Goal: Information Seeking & Learning: Learn about a topic

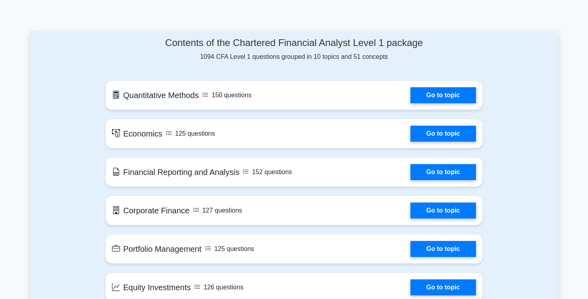
scroll to position [390, 0]
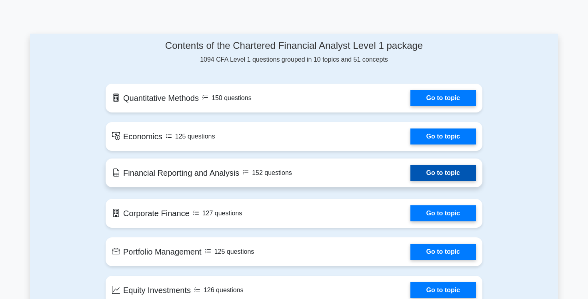
click at [444, 171] on link "Go to topic" at bounding box center [443, 173] width 66 height 16
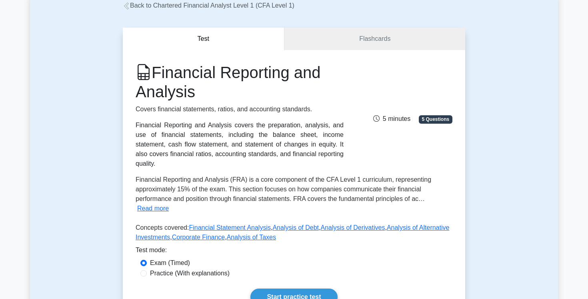
scroll to position [48, 0]
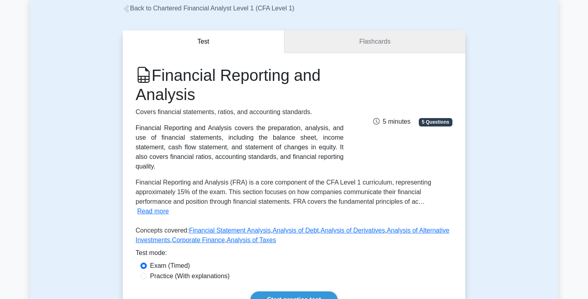
click at [377, 42] on link "Flashcards" at bounding box center [374, 41] width 181 height 23
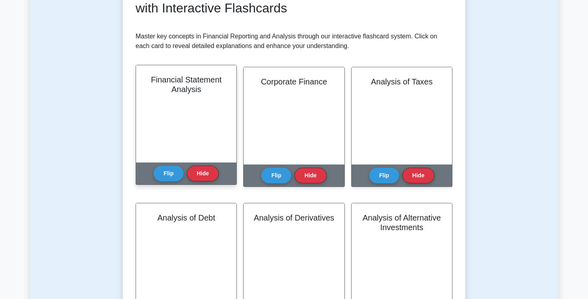
scroll to position [341, 0]
click at [174, 178] on button "Flip" at bounding box center [169, 173] width 30 height 16
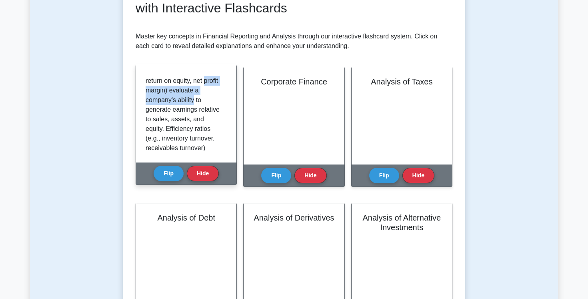
drag, startPoint x: 187, startPoint y: 97, endPoint x: 196, endPoint y: 125, distance: 29.7
click at [195, 121] on p "One fundamental aspect of FSA is the use of ratio analysis. Ratios such as liqu…" at bounding box center [185, 61] width 78 height 221
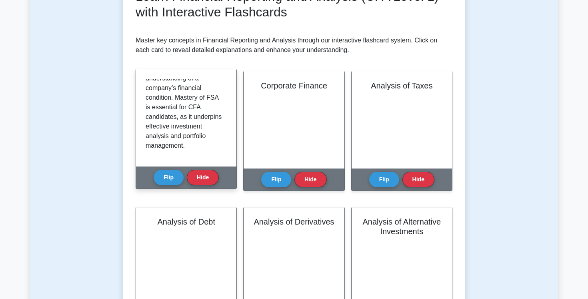
scroll to position [0, 0]
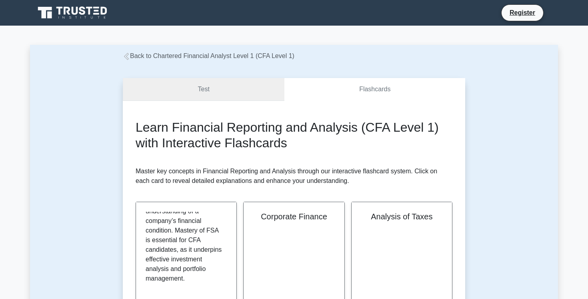
click at [210, 90] on link "Test" at bounding box center [204, 89] width 162 height 23
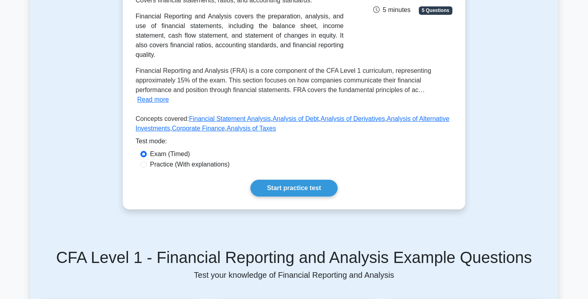
scroll to position [267, 0]
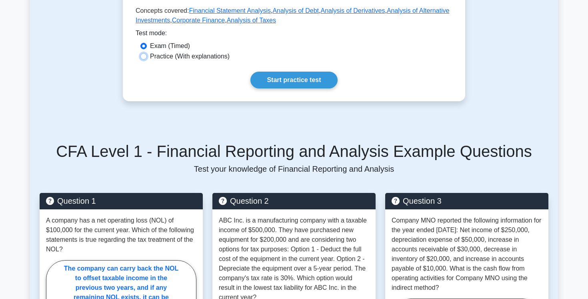
click at [145, 58] on input "Practice (With explanations)" at bounding box center [143, 56] width 6 height 6
radio input "true"
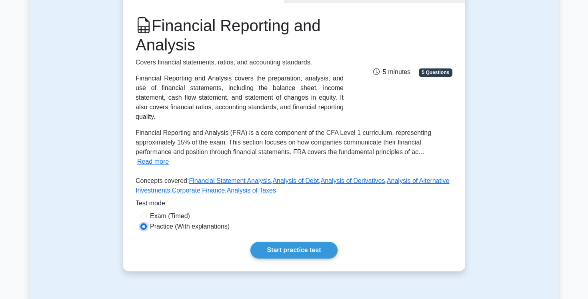
scroll to position [110, 0]
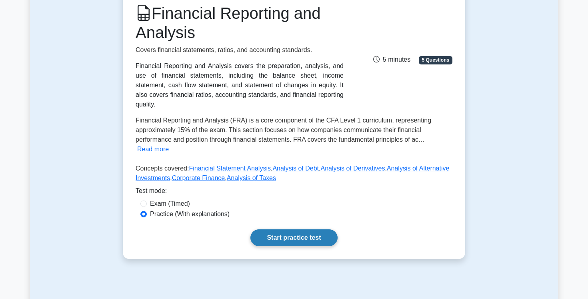
click at [273, 240] on link "Start practice test" at bounding box center [293, 237] width 87 height 17
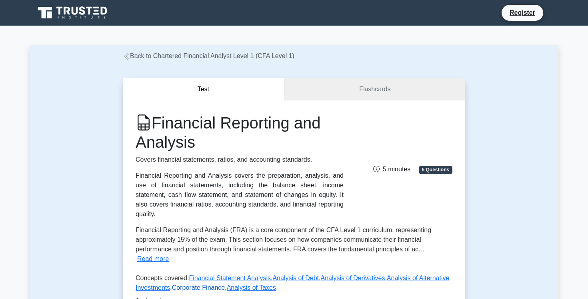
scroll to position [1, 0]
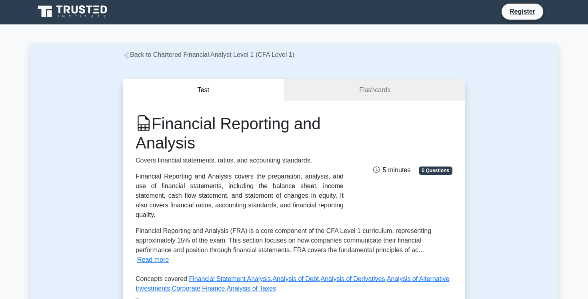
click at [134, 55] on link "Back to Chartered Financial Analyst Level 1 (CFA Level 1)" at bounding box center [209, 54] width 172 height 7
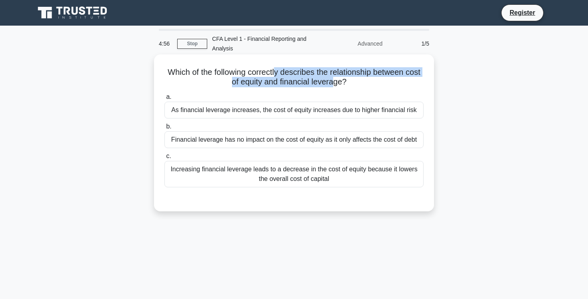
drag, startPoint x: 274, startPoint y: 75, endPoint x: 331, endPoint y: 85, distance: 57.6
click at [331, 85] on h5 "Which of the following correctly describes the relationship between cost of equ…" at bounding box center [294, 77] width 261 height 20
click at [242, 110] on div "As financial leverage increases, the cost of equity increases due to higher fin…" at bounding box center [293, 110] width 259 height 17
click at [164, 100] on input "a. As financial leverage increases, the cost of equity increases due to higher …" at bounding box center [164, 96] width 0 height 5
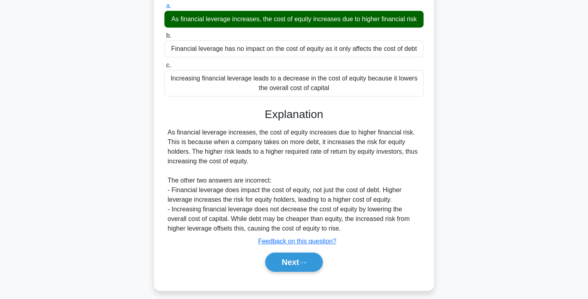
scroll to position [87, 0]
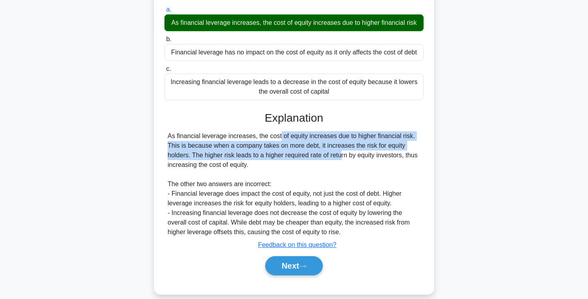
drag, startPoint x: 231, startPoint y: 135, endPoint x: 298, endPoint y: 158, distance: 71.1
click at [298, 158] on div "As financial leverage increases, the cost of equity increases due to higher fin…" at bounding box center [294, 184] width 253 height 106
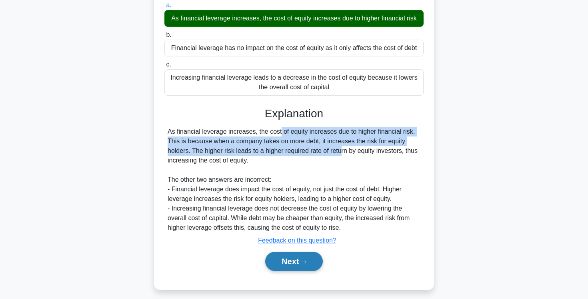
click at [298, 266] on button "Next" at bounding box center [293, 261] width 57 height 19
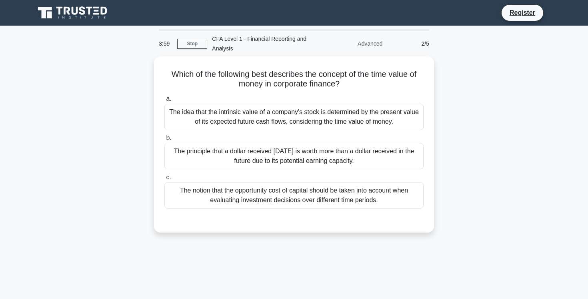
scroll to position [0, 0]
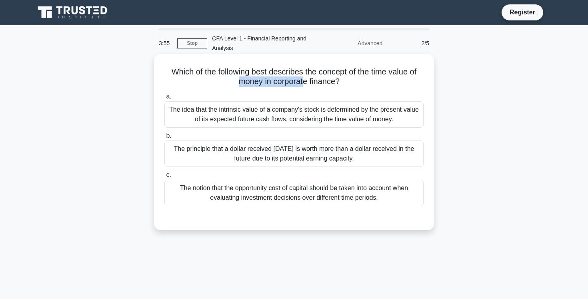
drag, startPoint x: 228, startPoint y: 81, endPoint x: 303, endPoint y: 81, distance: 75.2
click at [303, 81] on h5 "Which of the following best describes the concept of the time value of money in…" at bounding box center [294, 77] width 261 height 20
click at [257, 154] on div "The principle that a dollar received today is worth more than a dollar received…" at bounding box center [293, 153] width 259 height 26
click at [164, 138] on input "b. The principle that a dollar received today is worth more than a dollar recei…" at bounding box center [164, 135] width 0 height 5
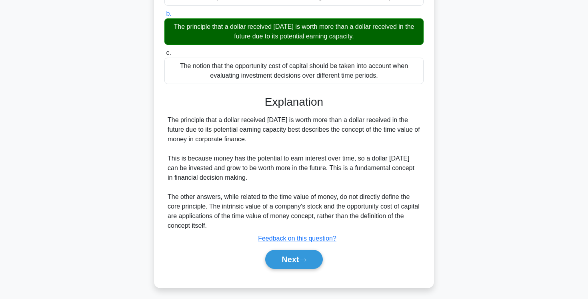
scroll to position [133, 0]
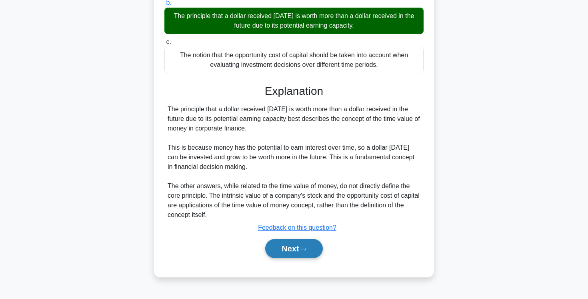
click at [296, 249] on button "Next" at bounding box center [293, 248] width 57 height 19
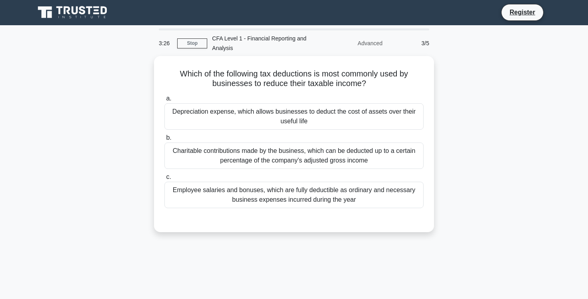
scroll to position [3, 0]
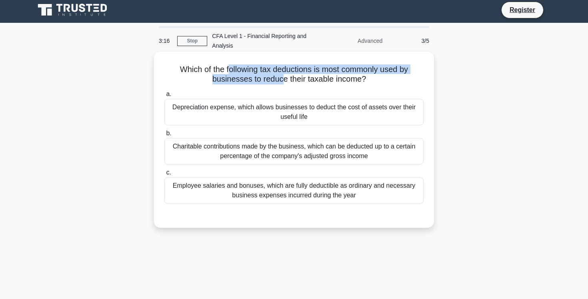
drag, startPoint x: 230, startPoint y: 71, endPoint x: 282, endPoint y: 80, distance: 53.6
click at [282, 80] on h5 "Which of the following tax deductions is most commonly used by businesses to re…" at bounding box center [294, 74] width 261 height 20
click at [305, 155] on div "Charitable contributions made by the business, which can be deducted up to a ce…" at bounding box center [293, 151] width 259 height 26
click at [164, 136] on input "b. Charitable contributions made by the business, which can be deducted up to a…" at bounding box center [164, 133] width 0 height 5
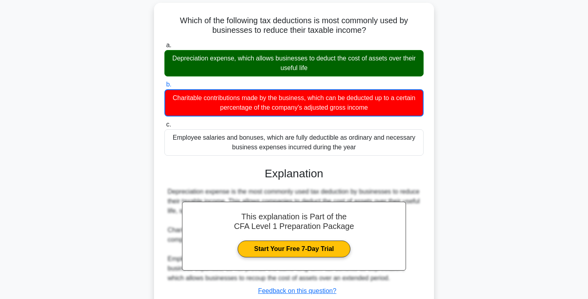
scroll to position [133, 0]
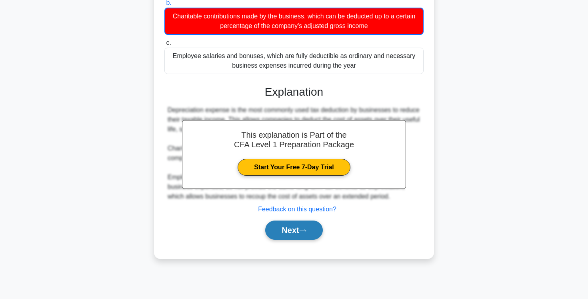
click at [305, 234] on button "Next" at bounding box center [293, 229] width 57 height 19
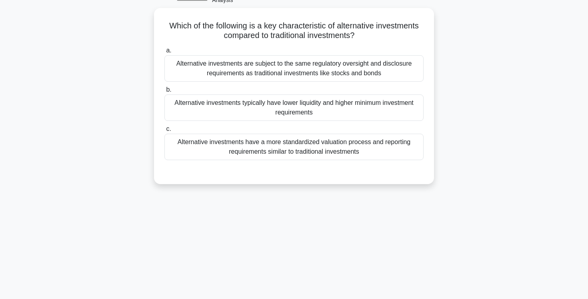
scroll to position [0, 0]
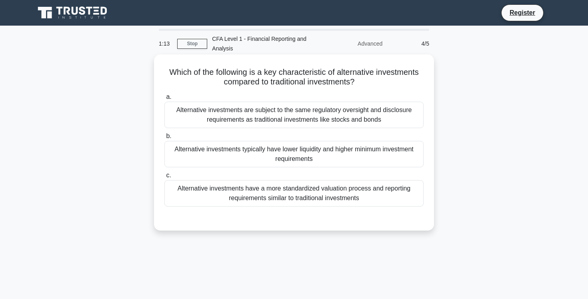
click at [319, 156] on div "Alternative investments typically have lower liquidity and higher minimum inves…" at bounding box center [293, 154] width 259 height 26
click at [164, 139] on input "b. Alternative investments typically have lower liquidity and higher minimum in…" at bounding box center [164, 136] width 0 height 5
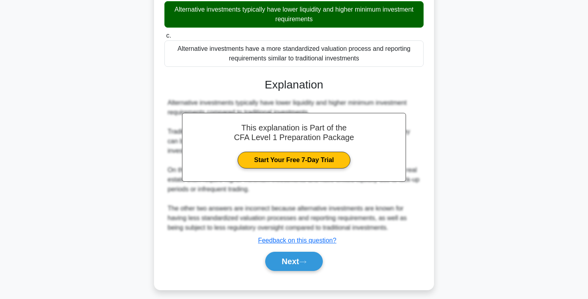
scroll to position [146, 0]
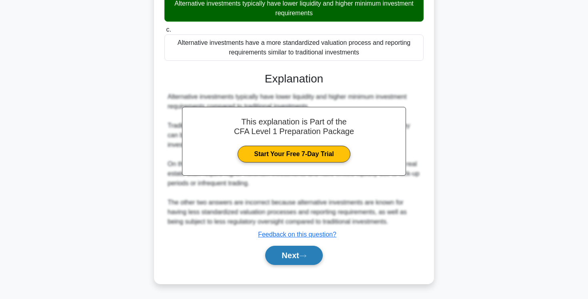
click at [302, 254] on icon at bounding box center [302, 256] width 7 height 4
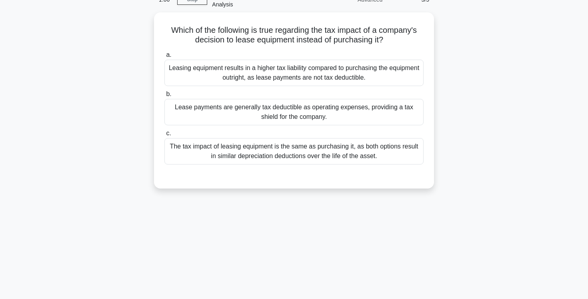
scroll to position [0, 0]
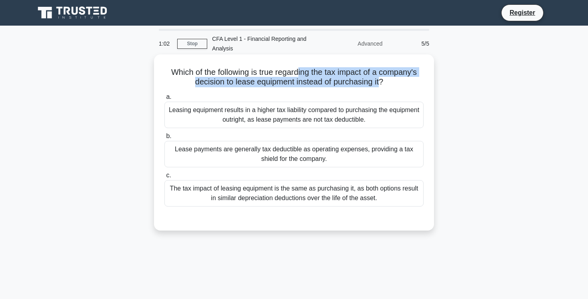
drag, startPoint x: 298, startPoint y: 75, endPoint x: 379, endPoint y: 83, distance: 80.8
click at [379, 83] on h5 "Which of the following is true regarding the tax impact of a company's decision…" at bounding box center [294, 77] width 261 height 20
click at [304, 80] on h5 "Which of the following is true regarding the tax impact of a company's decision…" at bounding box center [294, 77] width 261 height 20
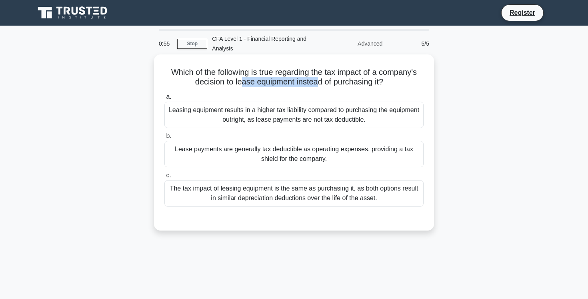
drag, startPoint x: 239, startPoint y: 81, endPoint x: 314, endPoint y: 86, distance: 75.3
click at [314, 86] on h5 "Which of the following is true regarding the tax impact of a company's decision…" at bounding box center [294, 77] width 261 height 20
click at [298, 154] on div "Lease payments are generally tax deductible as operating expenses, providing a …" at bounding box center [293, 154] width 259 height 26
click at [164, 139] on input "b. Lease payments are generally tax deductible as operating expenses, providing…" at bounding box center [164, 136] width 0 height 5
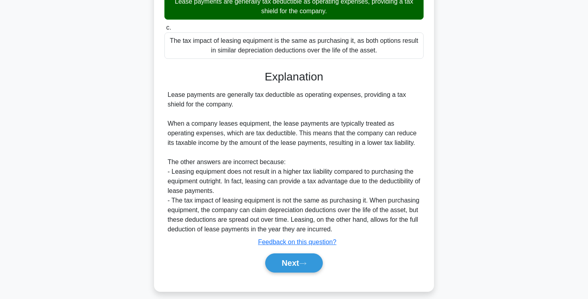
scroll to position [155, 0]
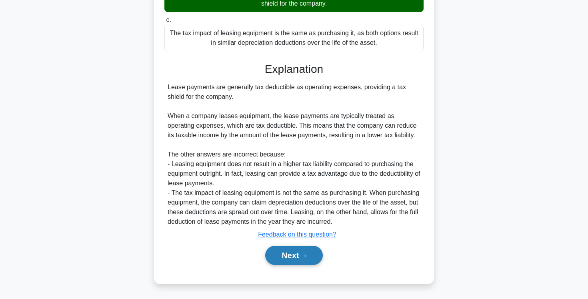
click at [290, 259] on button "Next" at bounding box center [293, 255] width 57 height 19
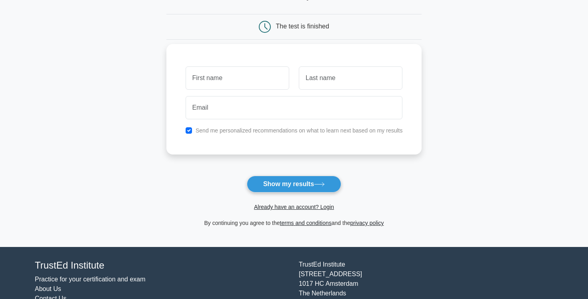
scroll to position [68, 0]
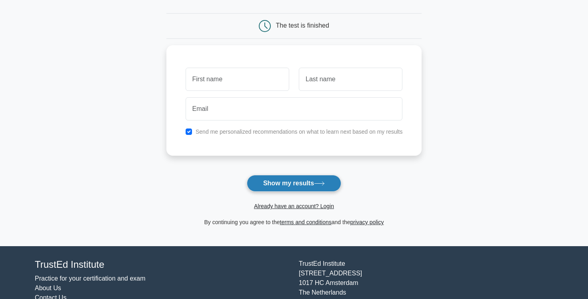
click at [285, 183] on button "Show my results" at bounding box center [294, 183] width 94 height 17
click at [212, 183] on form "Wait, there is more! Continue to see your result The test is finished and the" at bounding box center [294, 102] width 256 height 250
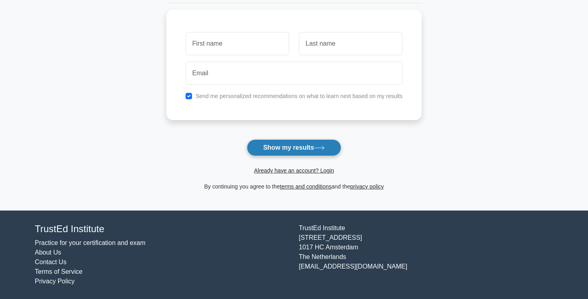
scroll to position [0, 0]
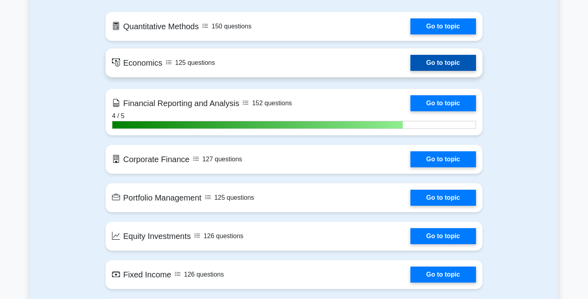
scroll to position [493, 0]
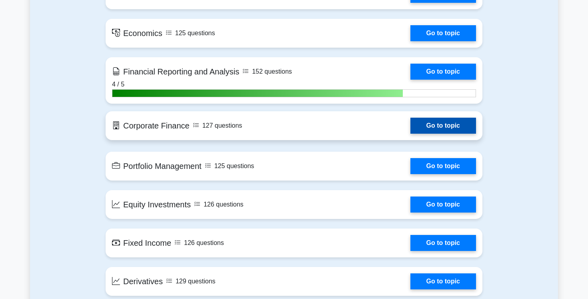
click at [423, 123] on link "Go to topic" at bounding box center [443, 126] width 66 height 16
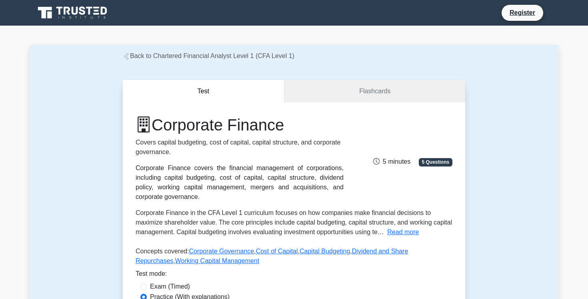
click at [137, 57] on link "Back to Chartered Financial Analyst Level 1 (CFA Level 1)" at bounding box center [209, 55] width 172 height 7
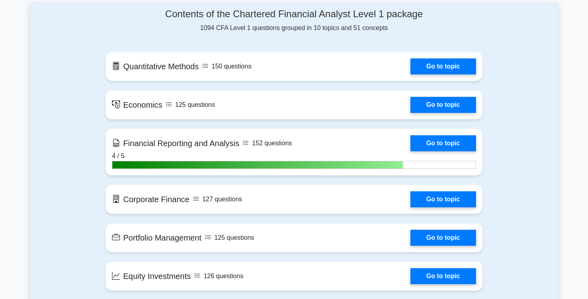
scroll to position [419, 0]
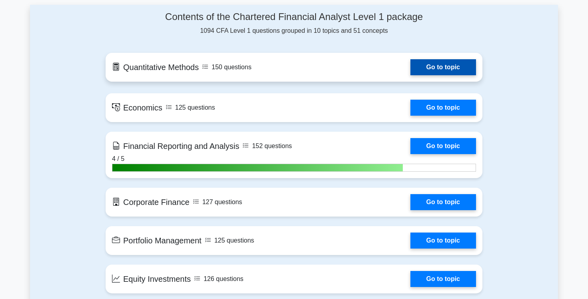
click at [410, 70] on link "Go to topic" at bounding box center [443, 67] width 66 height 16
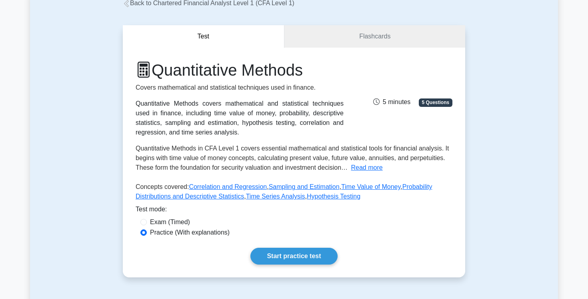
scroll to position [54, 0]
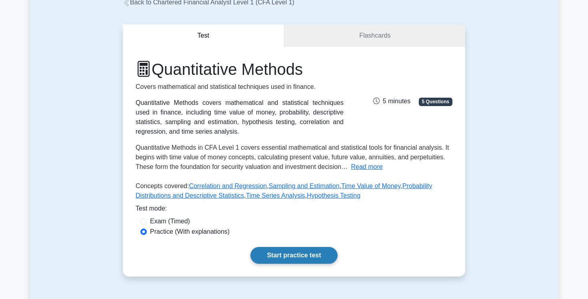
click at [307, 257] on link "Start practice test" at bounding box center [293, 255] width 87 height 17
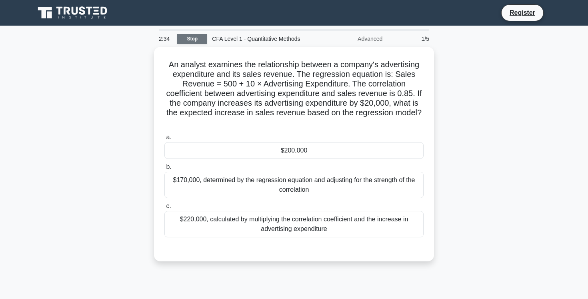
click at [199, 38] on link "Stop" at bounding box center [192, 39] width 30 height 10
